Goal: Navigation & Orientation: Find specific page/section

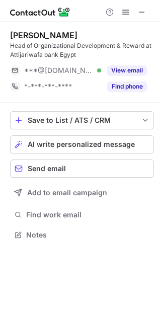
scroll to position [227, 160]
click at [142, 13] on span at bounding box center [142, 12] width 8 height 8
